Goal: Transaction & Acquisition: Book appointment/travel/reservation

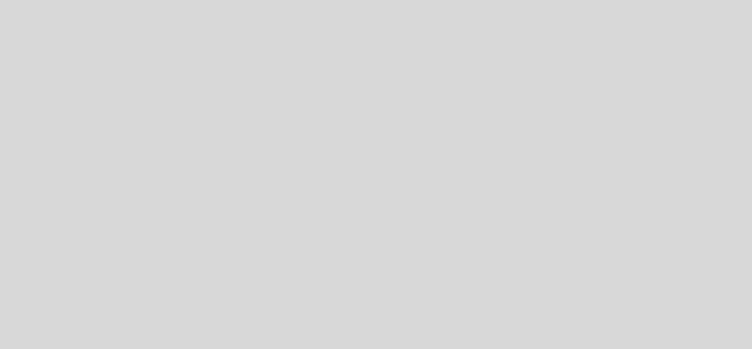
select select "pt"
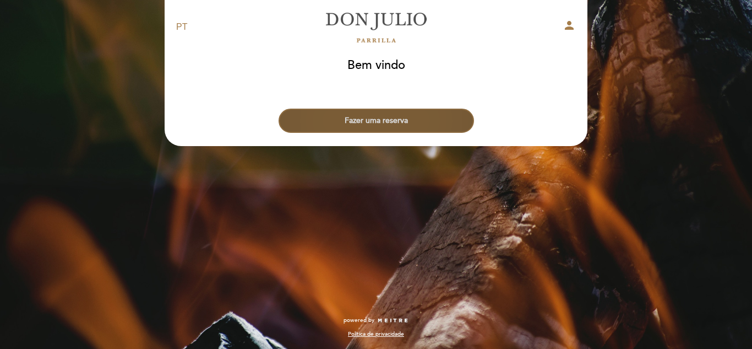
click at [405, 115] on button "Fazer uma reserva" at bounding box center [376, 120] width 195 height 24
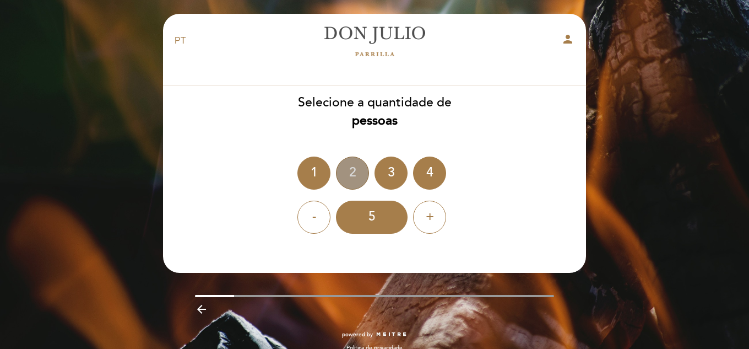
click at [341, 180] on div "2" at bounding box center [352, 172] width 33 height 33
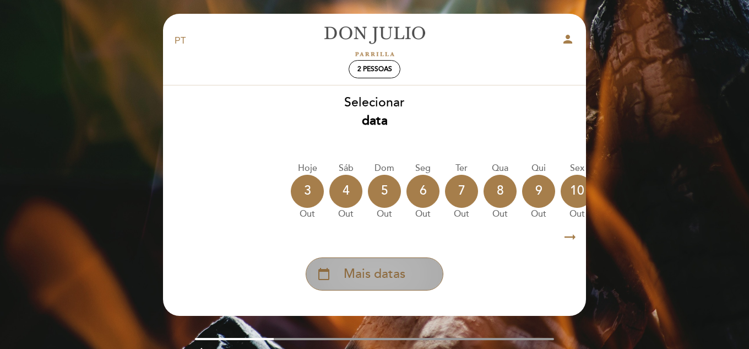
click at [348, 278] on span "Mais datas" at bounding box center [375, 274] width 62 height 18
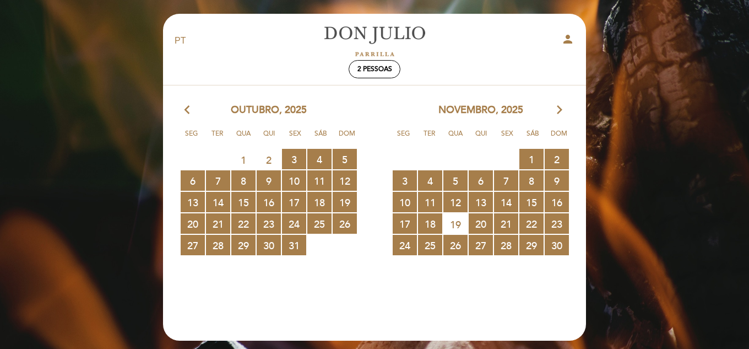
click at [556, 113] on icon "arrow_forward_ios" at bounding box center [560, 110] width 10 height 14
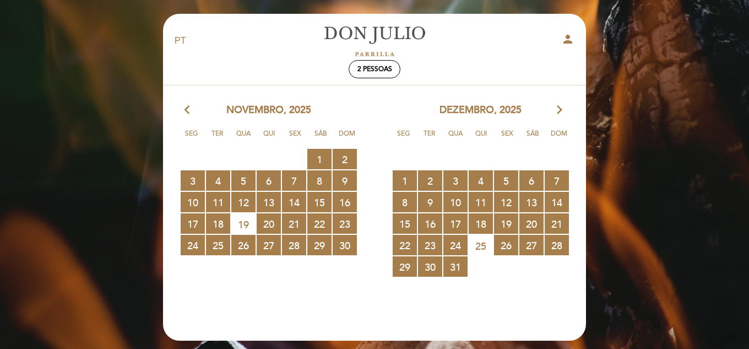
click at [556, 113] on icon "arrow_forward_ios" at bounding box center [560, 110] width 10 height 14
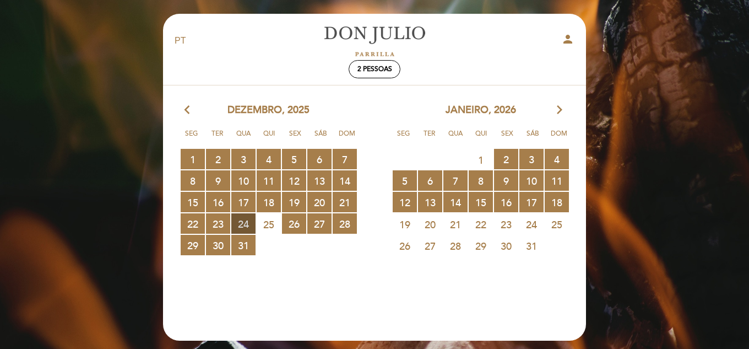
click at [243, 222] on span "24 RESERVAS DISPONÍVEIS" at bounding box center [243, 223] width 24 height 20
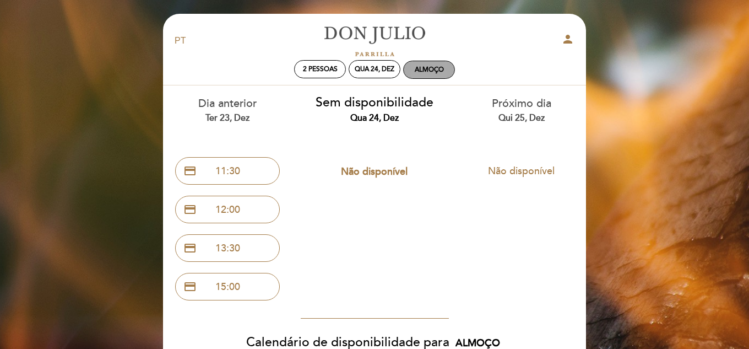
click at [425, 72] on div "Almoço" at bounding box center [429, 70] width 29 height 8
select select "? undefined:undefined ?"
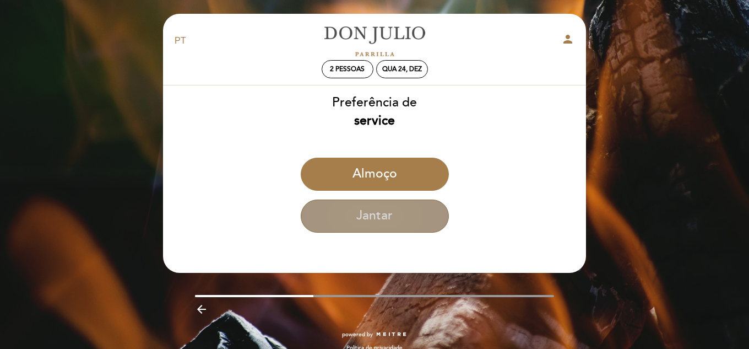
click at [397, 216] on button "Jantar" at bounding box center [375, 215] width 148 height 33
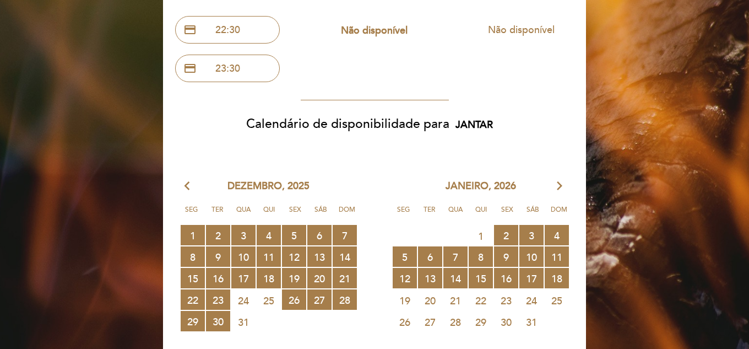
scroll to position [176, 0]
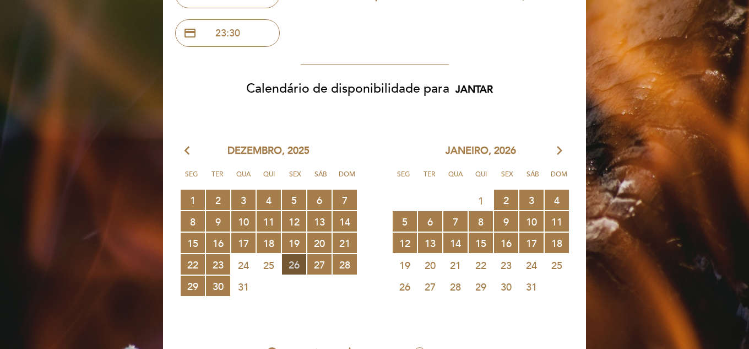
click at [295, 268] on span "26 RESERVAS DISPONÍVEIS" at bounding box center [294, 264] width 24 height 20
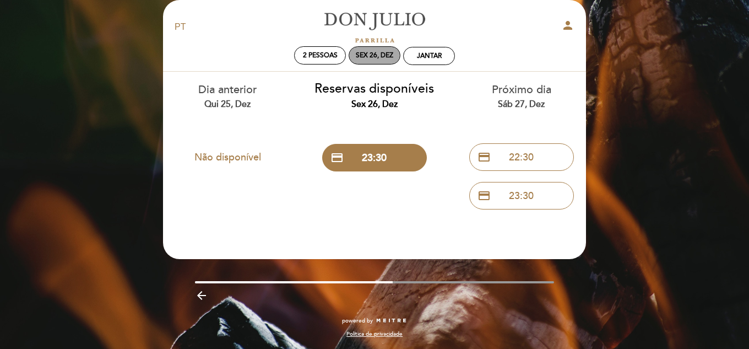
click at [383, 62] on div "Sex 26, dez" at bounding box center [375, 55] width 52 height 18
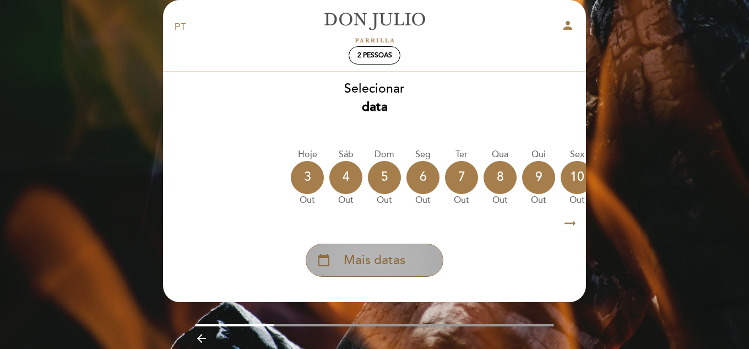
click at [382, 267] on span "Mais datas" at bounding box center [375, 260] width 62 height 18
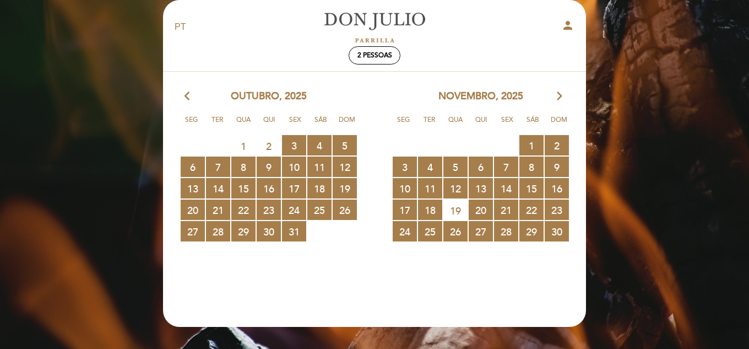
click at [558, 93] on icon "arrow_forward_ios" at bounding box center [560, 96] width 10 height 14
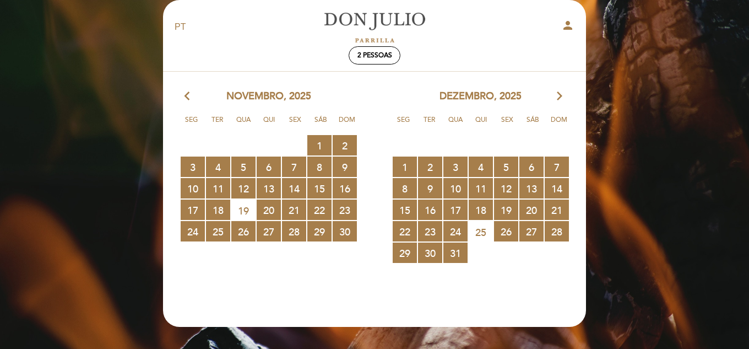
click at [558, 93] on icon "arrow_forward_ios" at bounding box center [560, 96] width 10 height 14
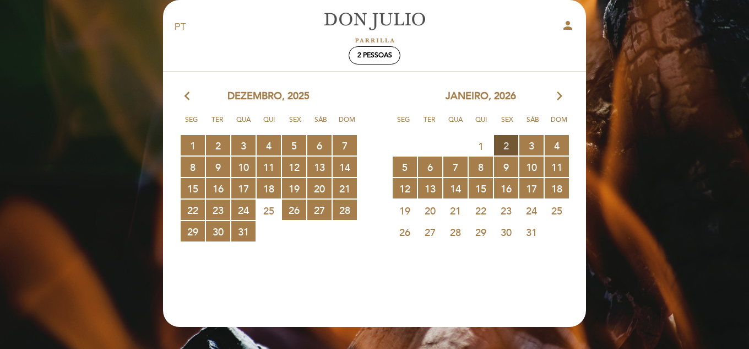
click at [505, 146] on span "2 RESERVAS DISPONÍVEIS" at bounding box center [506, 145] width 24 height 20
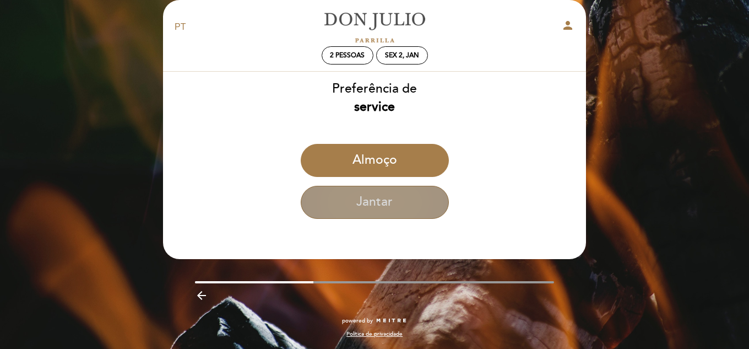
click at [357, 204] on button "Jantar" at bounding box center [375, 202] width 148 height 33
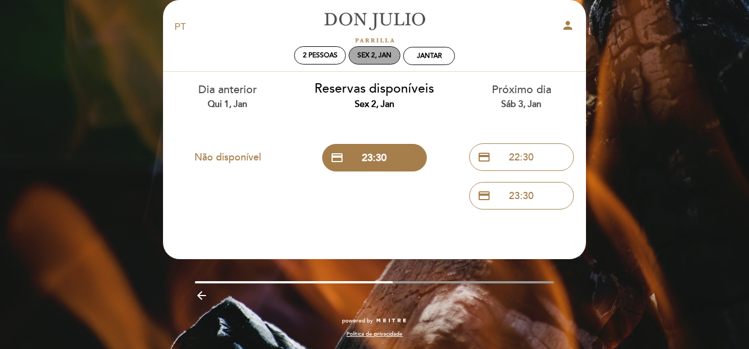
click at [372, 47] on div "Sex 2, jan" at bounding box center [375, 55] width 52 height 18
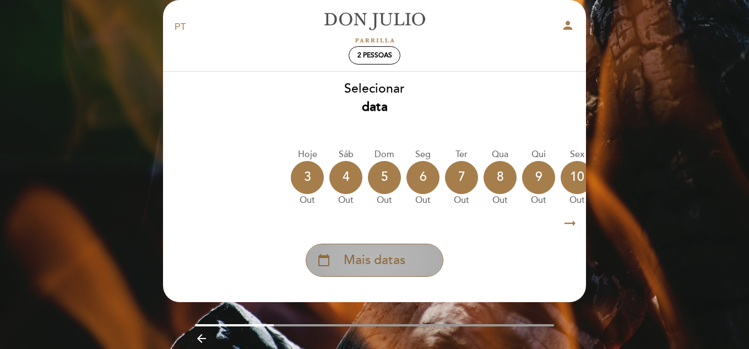
click at [372, 257] on span "Mais datas" at bounding box center [375, 260] width 62 height 18
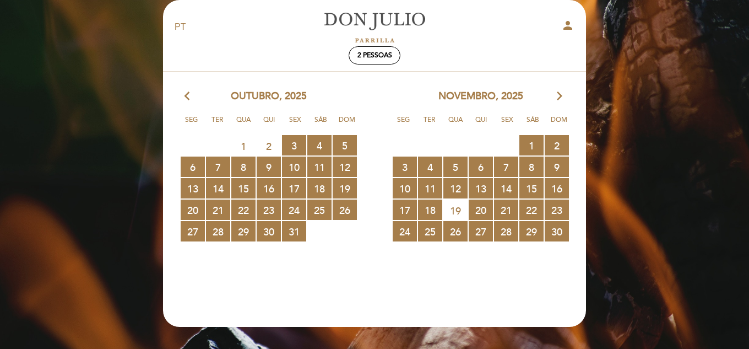
click at [561, 93] on icon "arrow_forward_ios" at bounding box center [560, 96] width 10 height 14
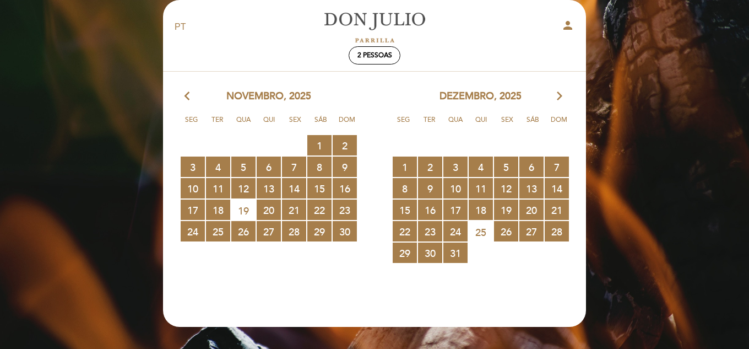
click at [561, 93] on icon "arrow_forward_ios" at bounding box center [560, 96] width 10 height 14
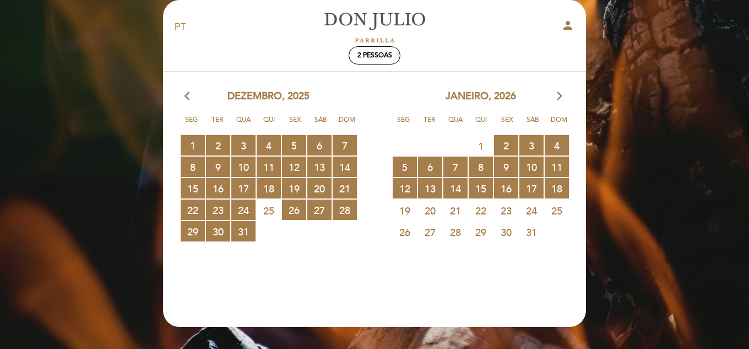
click at [477, 145] on span "1" at bounding box center [481, 145] width 24 height 20
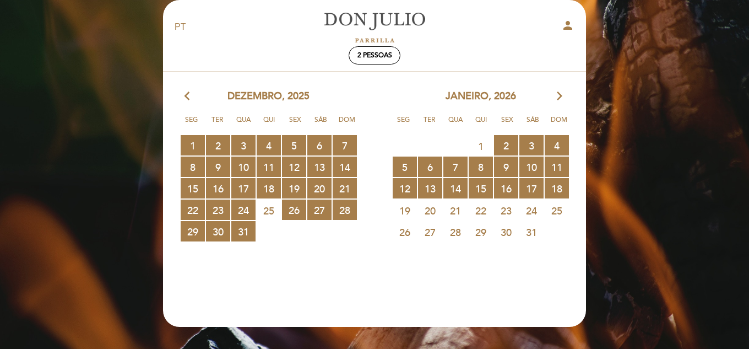
click at [477, 145] on span "1" at bounding box center [481, 145] width 24 height 20
click at [246, 240] on span "31 RESERVAS DISPONÍVEIS" at bounding box center [243, 231] width 24 height 20
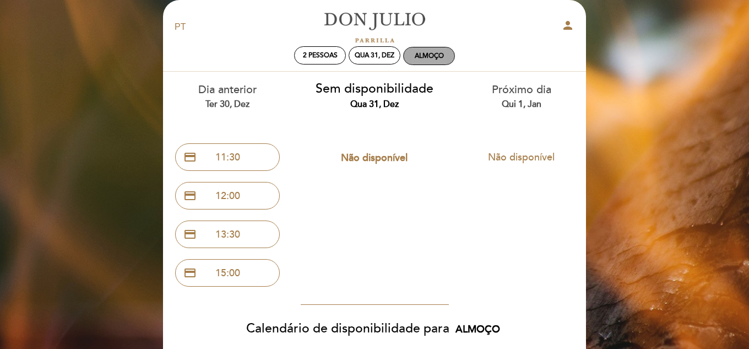
click at [445, 64] on div "Almoço" at bounding box center [429, 55] width 51 height 17
select select "? undefined:undefined ?"
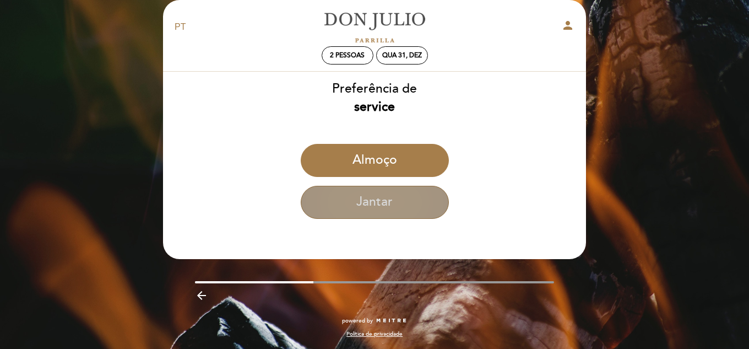
click at [424, 200] on button "Jantar" at bounding box center [375, 202] width 148 height 33
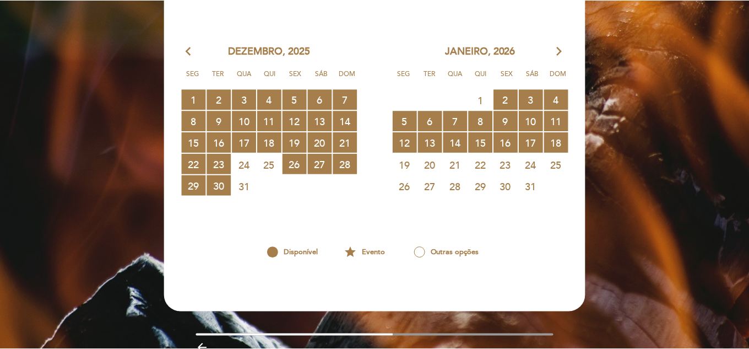
scroll to position [291, 0]
